Goal: Information Seeking & Learning: Learn about a topic

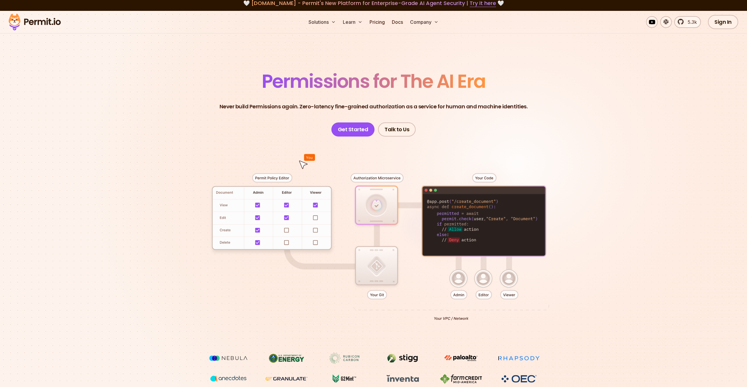
scroll to position [3, 0]
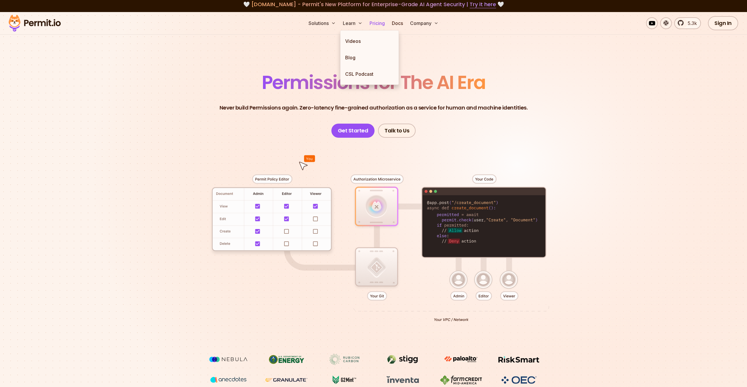
click at [383, 24] on link "Pricing" at bounding box center [377, 23] width 20 height 12
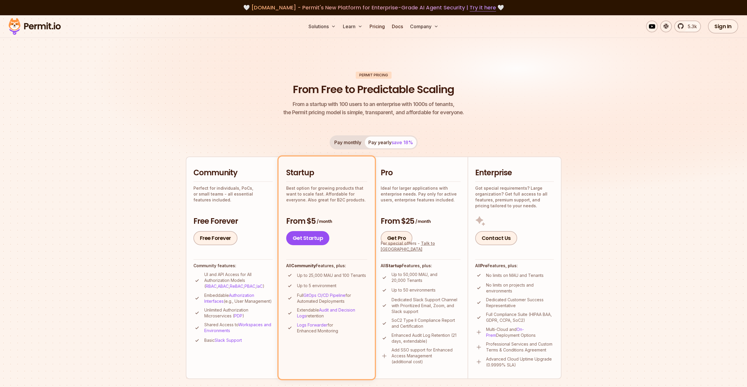
click at [46, 26] on img at bounding box center [34, 26] width 57 height 20
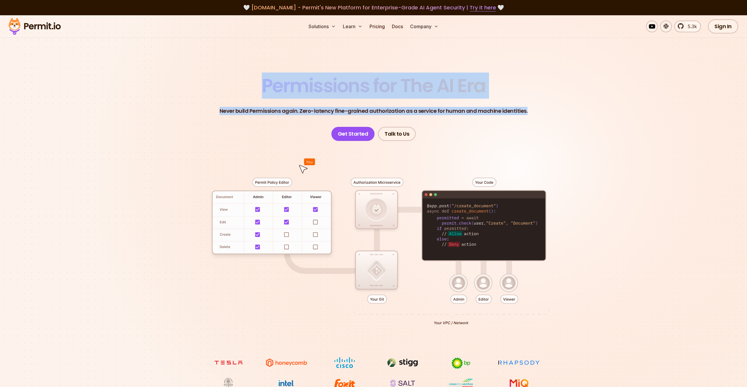
drag, startPoint x: 266, startPoint y: 78, endPoint x: 555, endPoint y: 113, distance: 291.0
click at [555, 113] on header "Permissions for The AI Era Never build Permissions again. Zero-latency fine-gra…" at bounding box center [373, 108] width 411 height 65
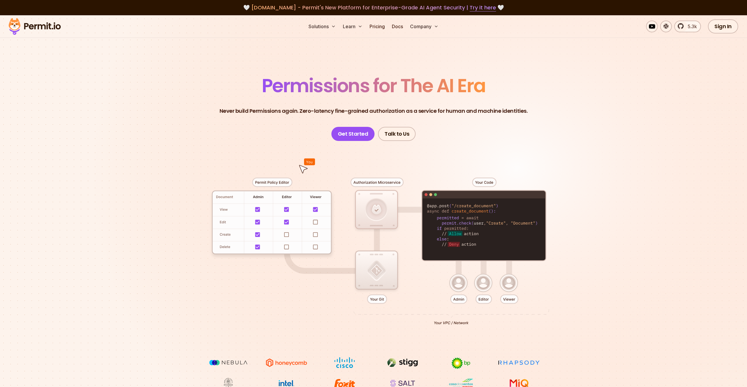
click at [565, 118] on header "Permissions for The AI Era Never build Permissions again. Zero-latency fine-gra…" at bounding box center [373, 108] width 411 height 65
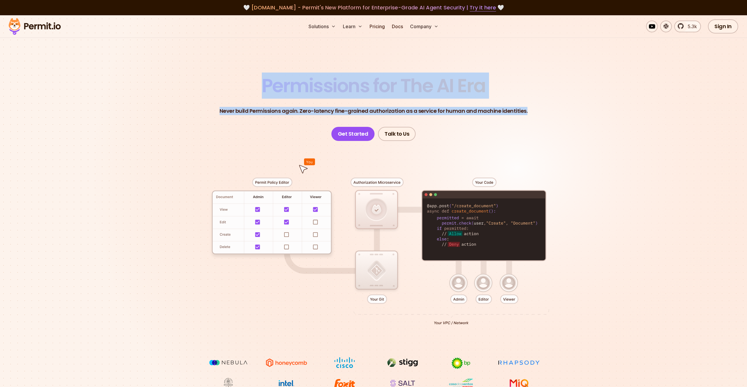
drag, startPoint x: 577, startPoint y: 118, endPoint x: 253, endPoint y: 93, distance: 324.8
click at [253, 93] on header "Permissions for The AI Era Never build Permissions again. Zero-latency fine-gra…" at bounding box center [373, 108] width 411 height 65
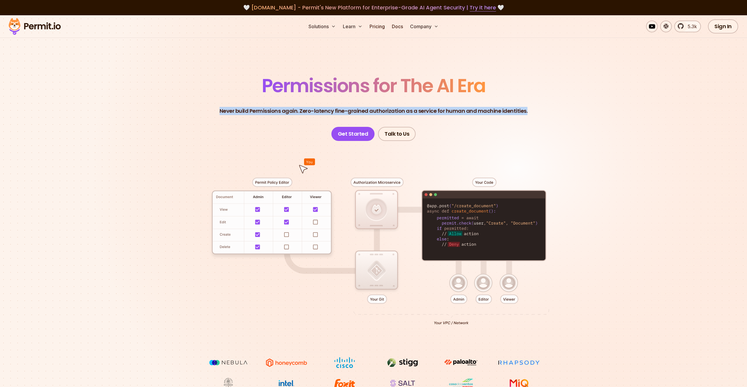
drag, startPoint x: 243, startPoint y: 89, endPoint x: 561, endPoint y: 121, distance: 319.2
click at [561, 121] on header "Permissions for The AI Era Never build Permissions again. Zero-latency fine-gra…" at bounding box center [373, 108] width 411 height 65
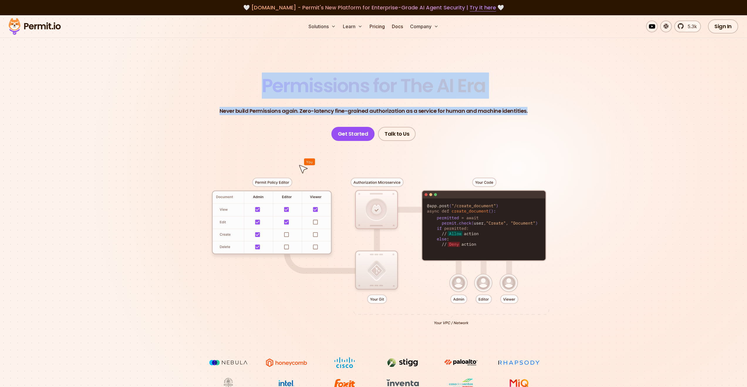
drag, startPoint x: 569, startPoint y: 116, endPoint x: 256, endPoint y: 86, distance: 315.0
click at [256, 86] on header "Permissions for The AI Era Never build Permissions again. Zero-latency fine-gra…" at bounding box center [373, 108] width 411 height 65
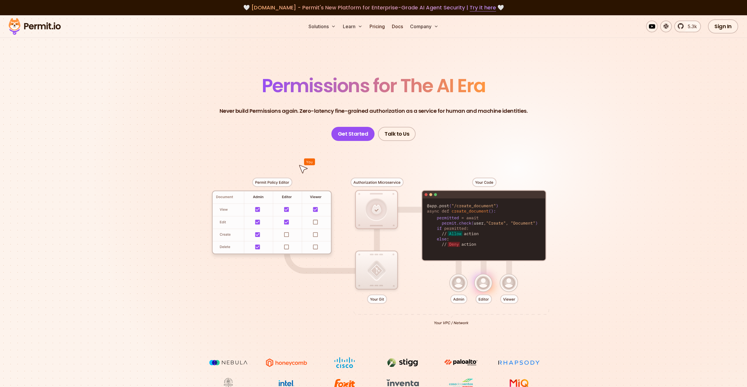
click at [213, 174] on div at bounding box center [373, 249] width 411 height 216
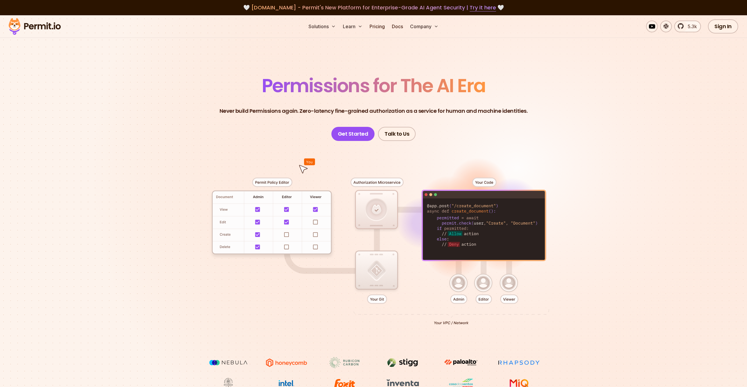
click at [315, 235] on div at bounding box center [373, 249] width 411 height 216
click at [368, 190] on div at bounding box center [373, 249] width 411 height 216
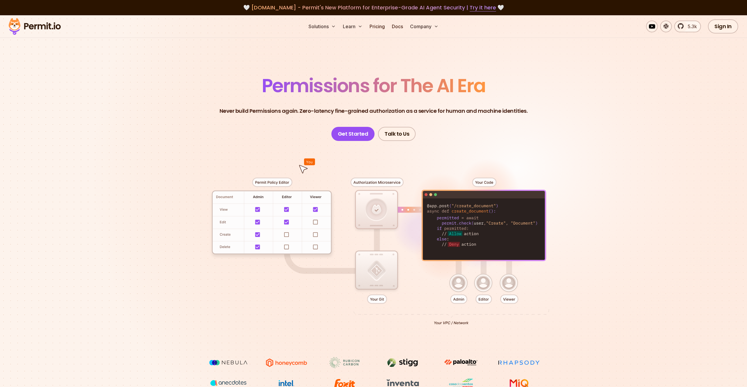
drag, startPoint x: 368, startPoint y: 180, endPoint x: 363, endPoint y: 180, distance: 5.6
click at [368, 180] on div at bounding box center [373, 249] width 411 height 216
drag, startPoint x: 363, startPoint y: 180, endPoint x: 403, endPoint y: 180, distance: 39.9
click at [403, 180] on div at bounding box center [373, 249] width 411 height 216
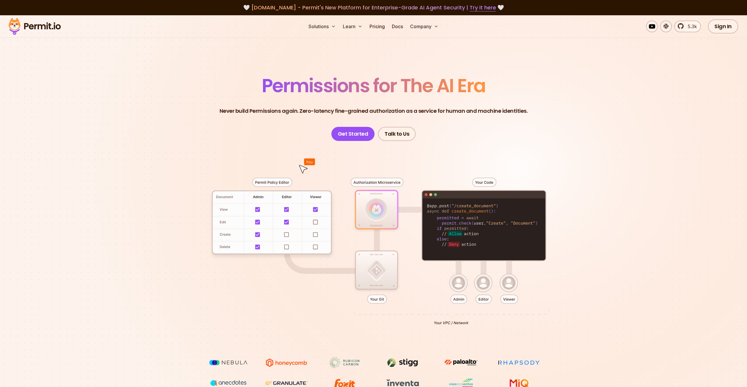
drag, startPoint x: 372, startPoint y: 299, endPoint x: 389, endPoint y: 299, distance: 17.6
click at [388, 299] on div at bounding box center [373, 249] width 411 height 216
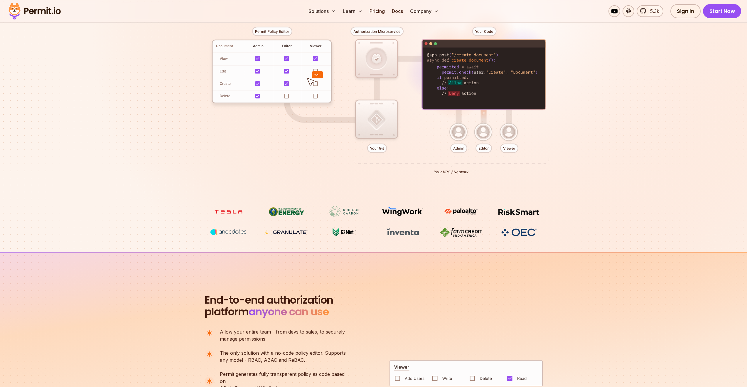
scroll to position [310, 0]
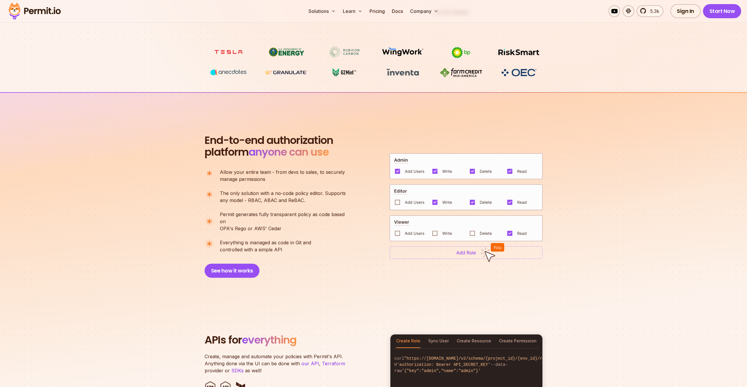
click at [462, 247] on img at bounding box center [465, 252] width 153 height 13
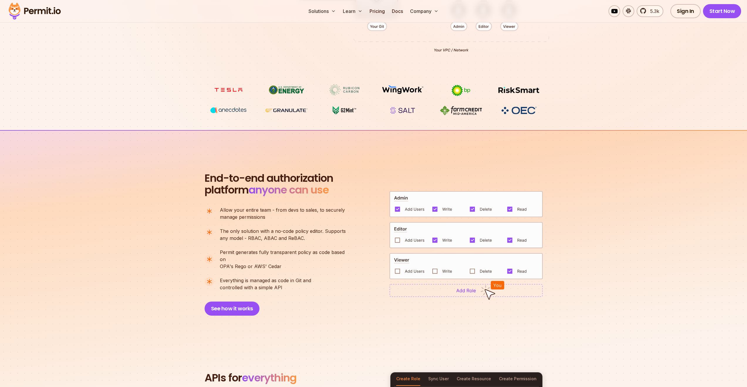
scroll to position [0, 0]
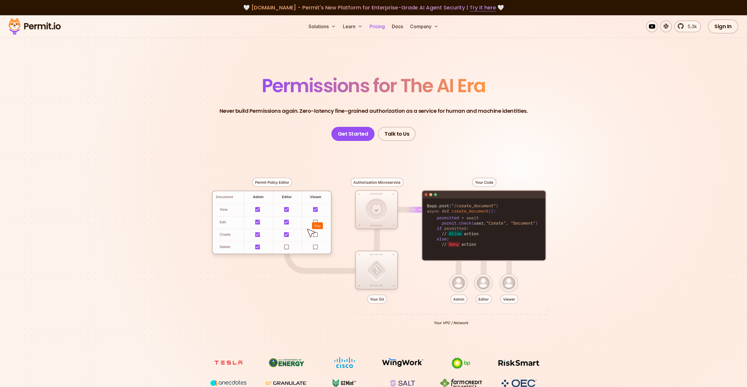
click at [382, 28] on link "Pricing" at bounding box center [377, 27] width 20 height 12
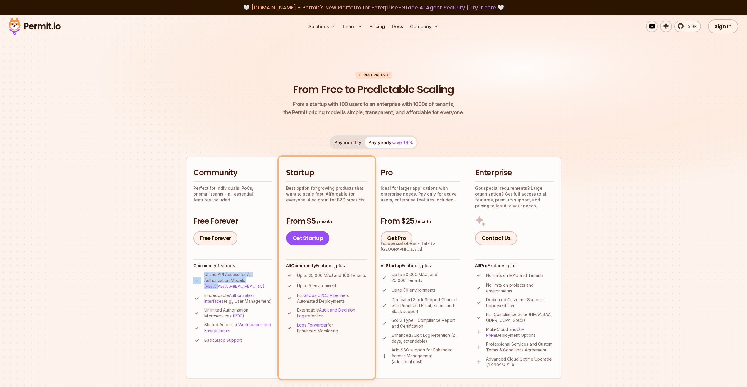
drag, startPoint x: 201, startPoint y: 275, endPoint x: 264, endPoint y: 282, distance: 64.0
click at [264, 282] on li "UI and API Access for All Authorization Models ( RBAC , ABAC , ReBAC , PBAC , I…" at bounding box center [232, 280] width 79 height 18
drag, startPoint x: 301, startPoint y: 277, endPoint x: 365, endPoint y: 277, distance: 63.7
click at [365, 277] on li "Up to 25,000 MAU and 100 Tenants" at bounding box center [326, 274] width 81 height 7
